Goal: Task Accomplishment & Management: Use online tool/utility

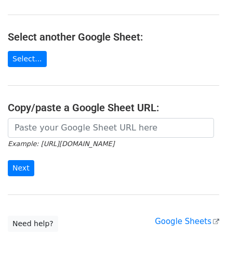
scroll to position [104, 0]
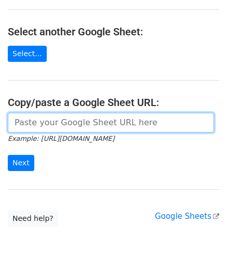
click at [37, 123] on input "url" at bounding box center [111, 123] width 206 height 20
paste input "[URL][DOMAIN_NAME]"
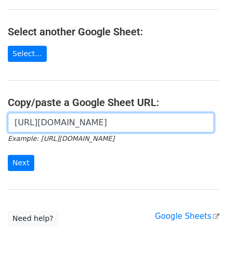
scroll to position [0, 224]
type input "[URL][DOMAIN_NAME]"
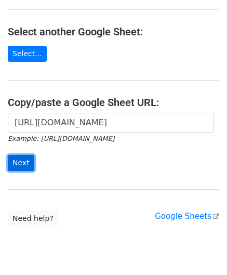
click at [21, 160] on input "Next" at bounding box center [21, 163] width 26 height 16
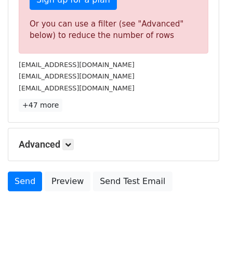
scroll to position [351, 0]
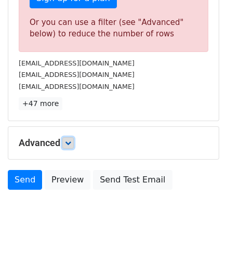
click at [71, 140] on icon at bounding box center [68, 143] width 6 height 6
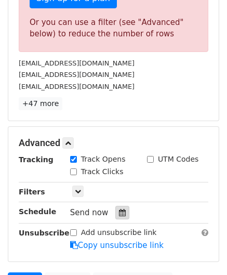
click at [119, 209] on icon at bounding box center [122, 212] width 7 height 7
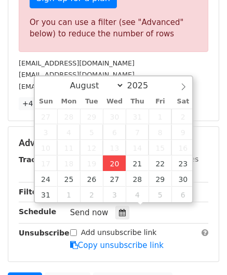
type input "2025-08-20 12:00"
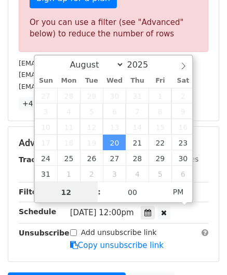
paste input "5"
type input "5"
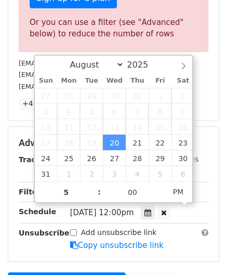
type input "2025-08-20 17:00"
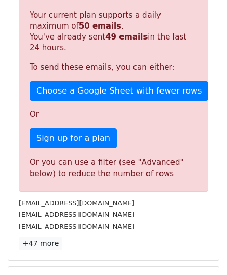
scroll to position [422, 0]
